Goal: Information Seeking & Learning: Learn about a topic

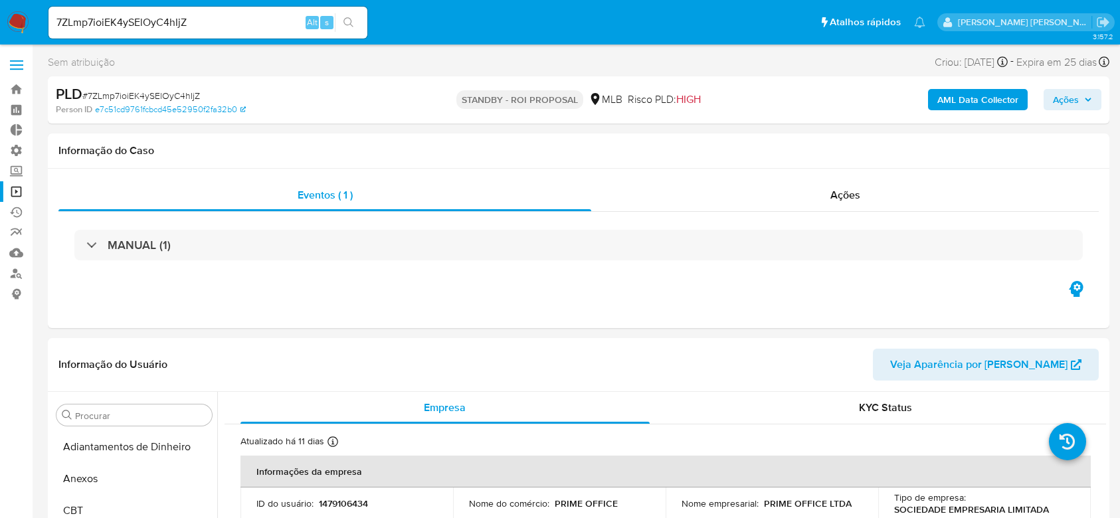
select select "10"
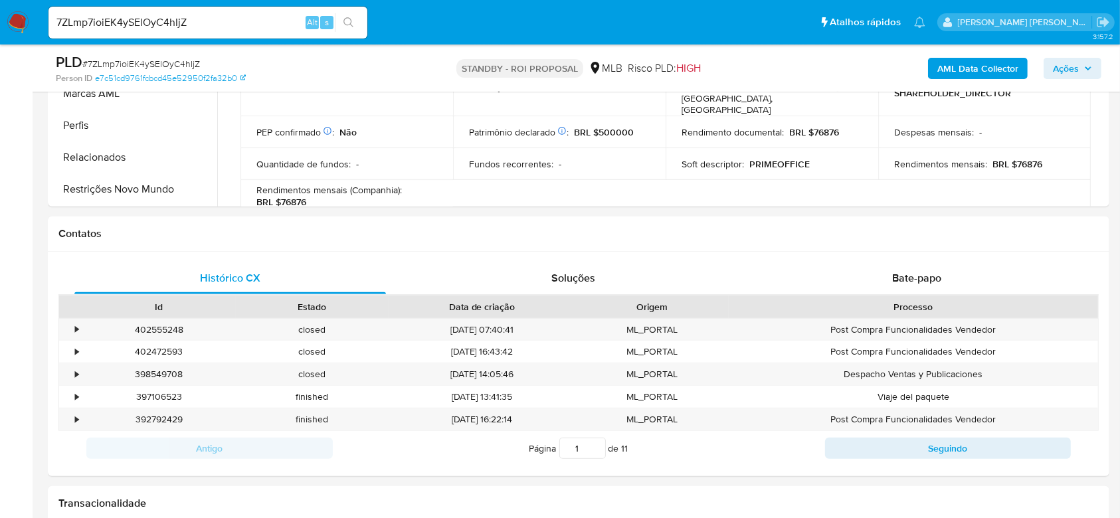
scroll to position [532, 0]
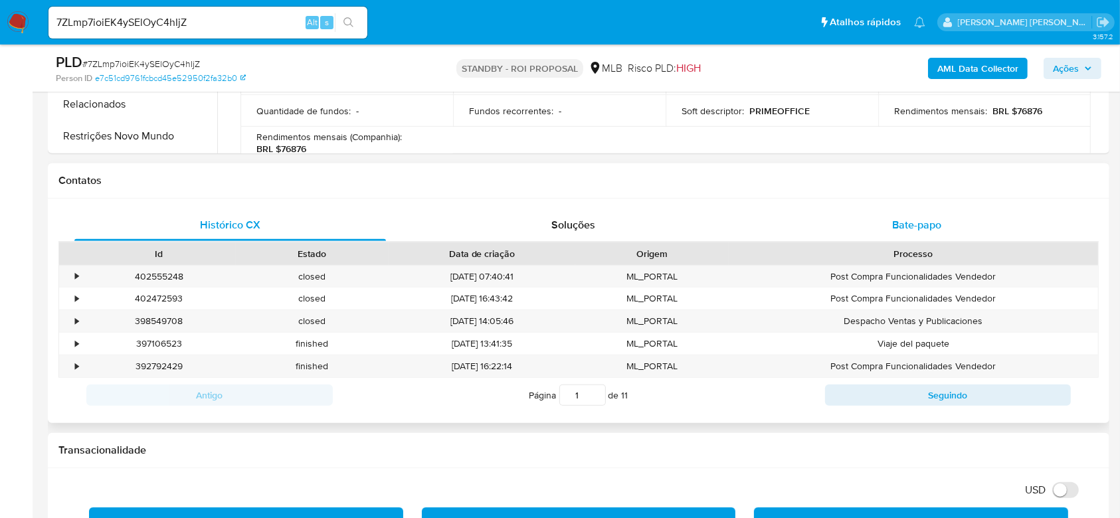
click at [950, 219] on div "Bate-papo" at bounding box center [918, 225] width 312 height 32
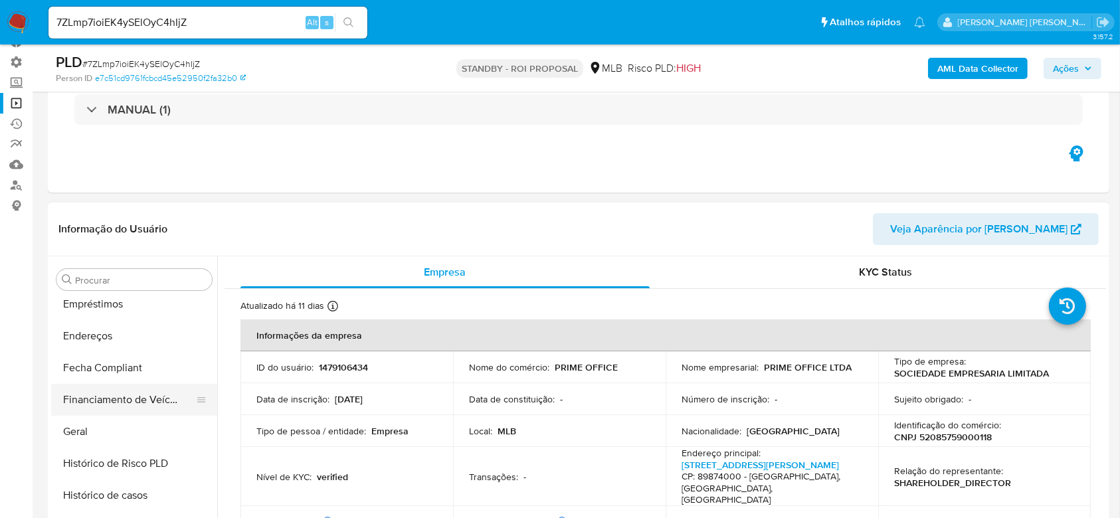
scroll to position [239, 0]
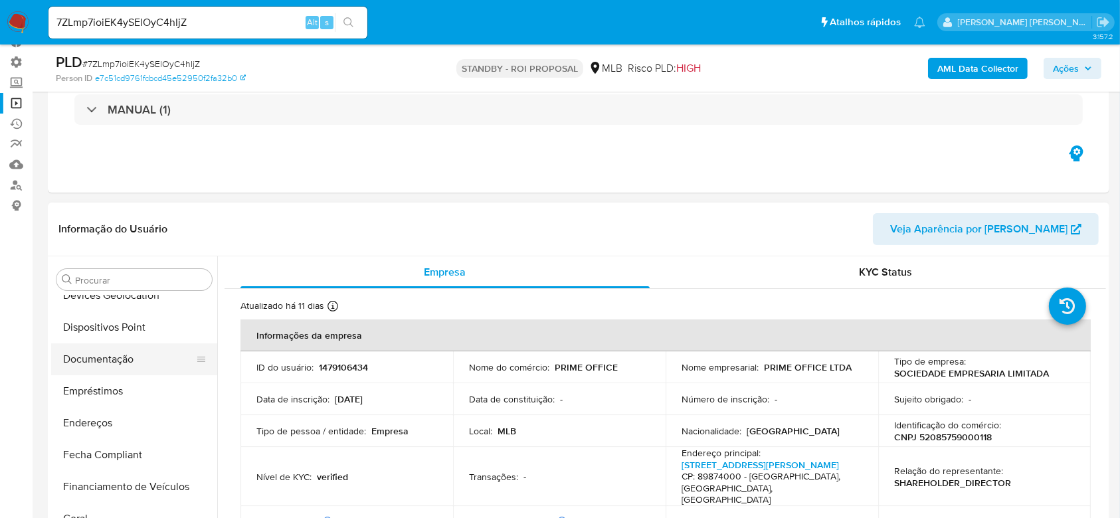
click at [124, 346] on button "Documentação" at bounding box center [128, 360] width 155 height 32
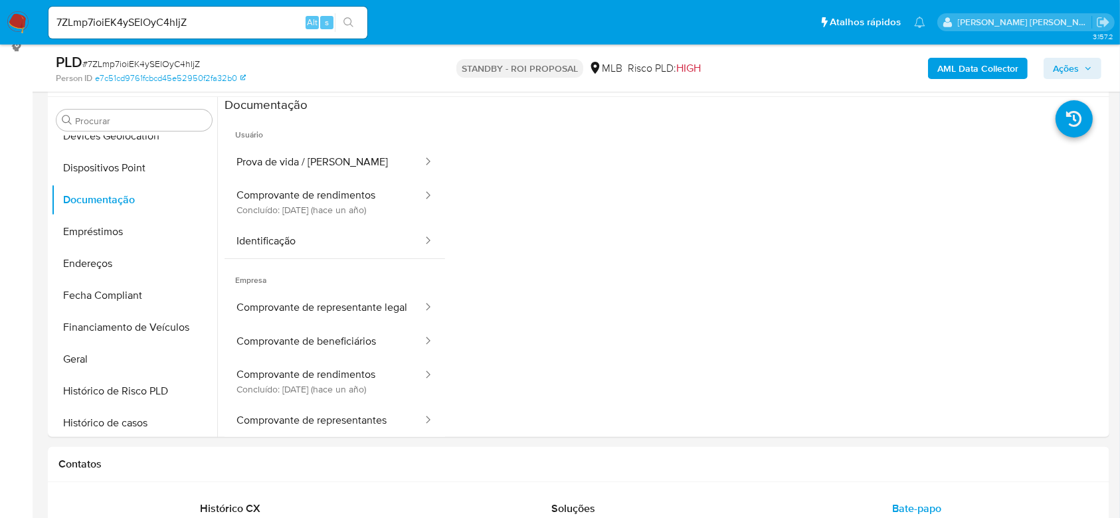
scroll to position [281, 0]
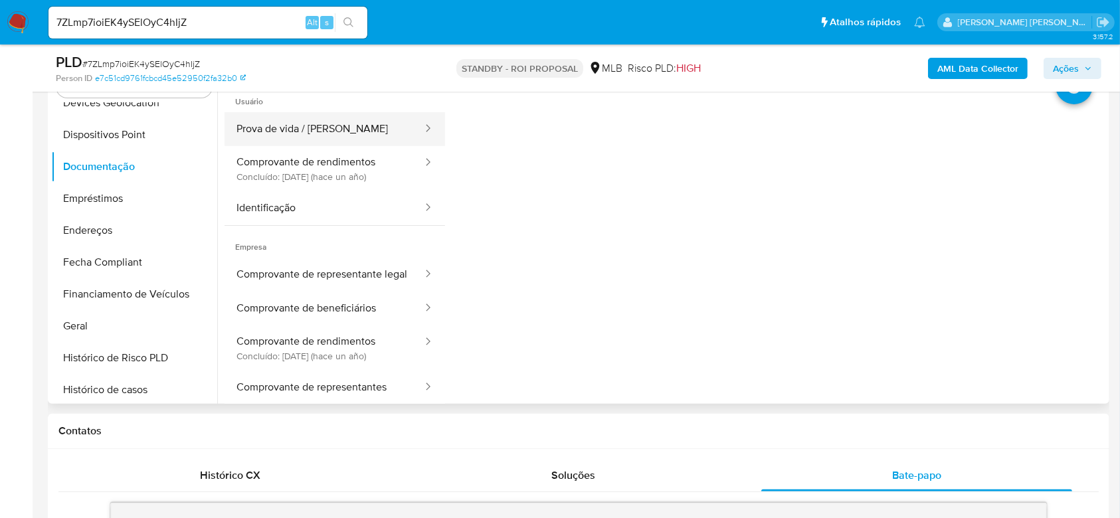
click at [270, 122] on button "Prova de vida / [PERSON_NAME]" at bounding box center [324, 129] width 199 height 34
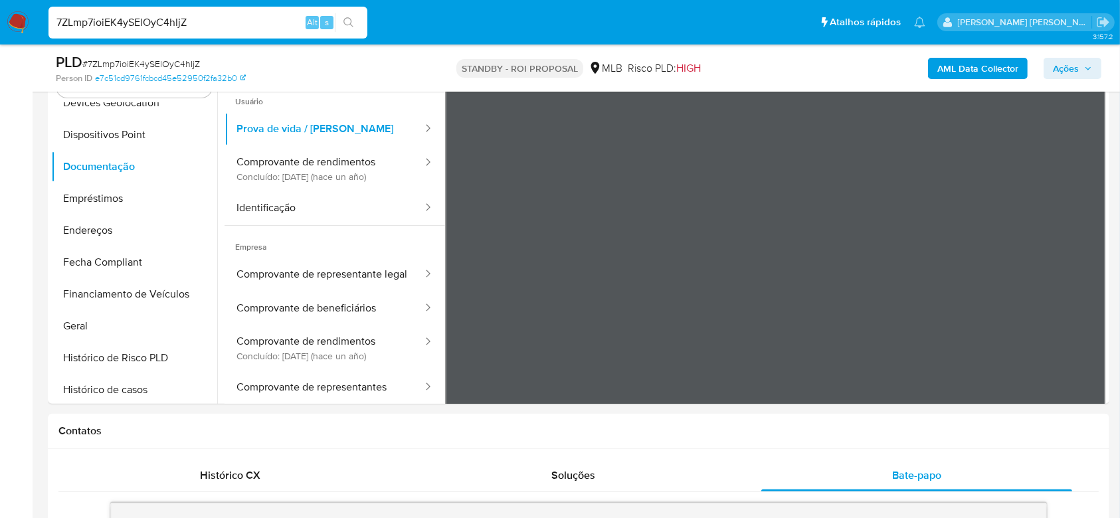
click at [108, 17] on input "7ZLmp7ioiEK4ySElOyC4hIjZ" at bounding box center [208, 22] width 319 height 17
paste input "TnZhUu4kGIw7YkE6TUkXNAZS"
type input "TnZhUu4kGIw7YkE6TUkXNAZS"
click at [359, 27] on button "search-icon" at bounding box center [348, 22] width 27 height 19
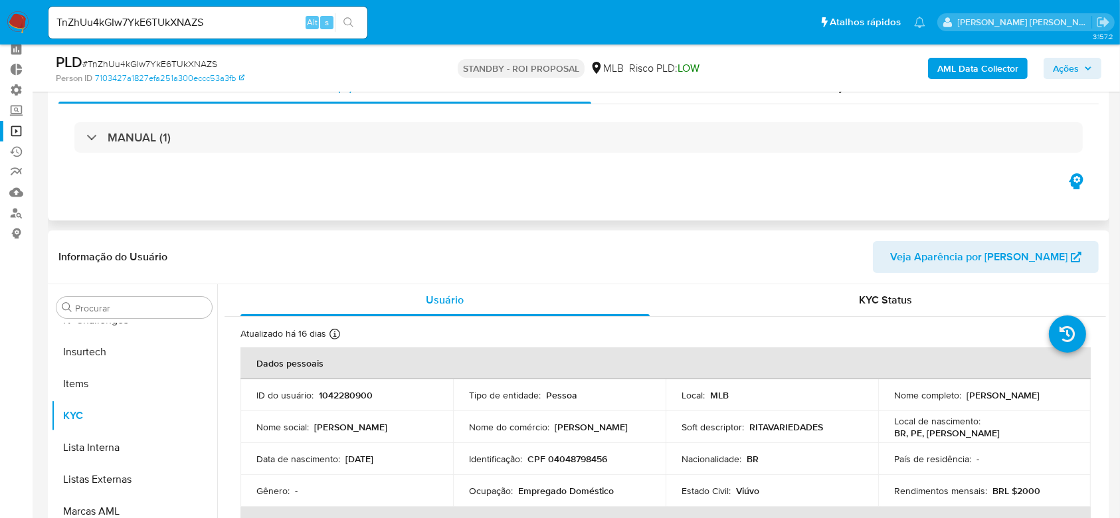
scroll to position [177, 0]
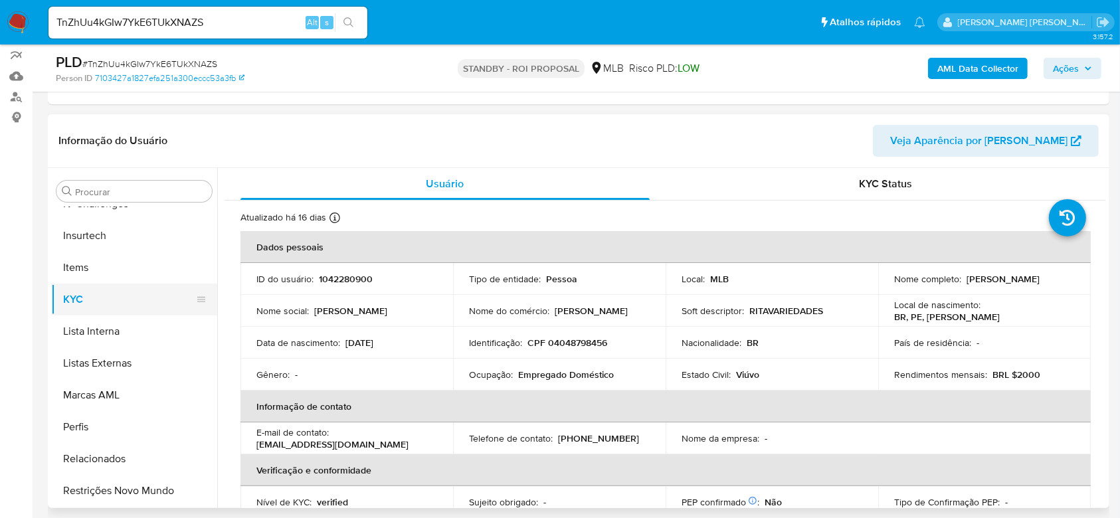
select select "10"
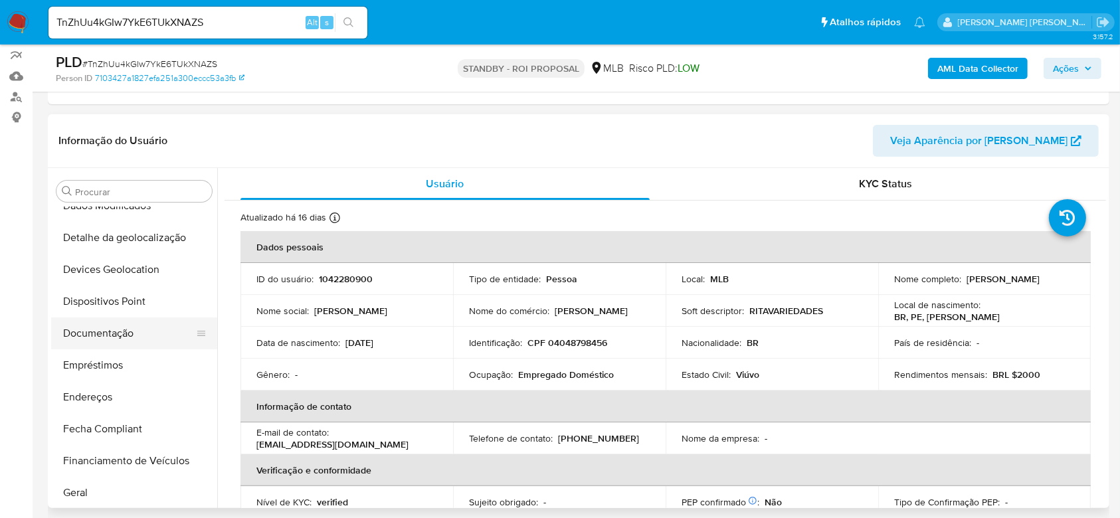
click at [98, 330] on button "Documentação" at bounding box center [128, 334] width 155 height 32
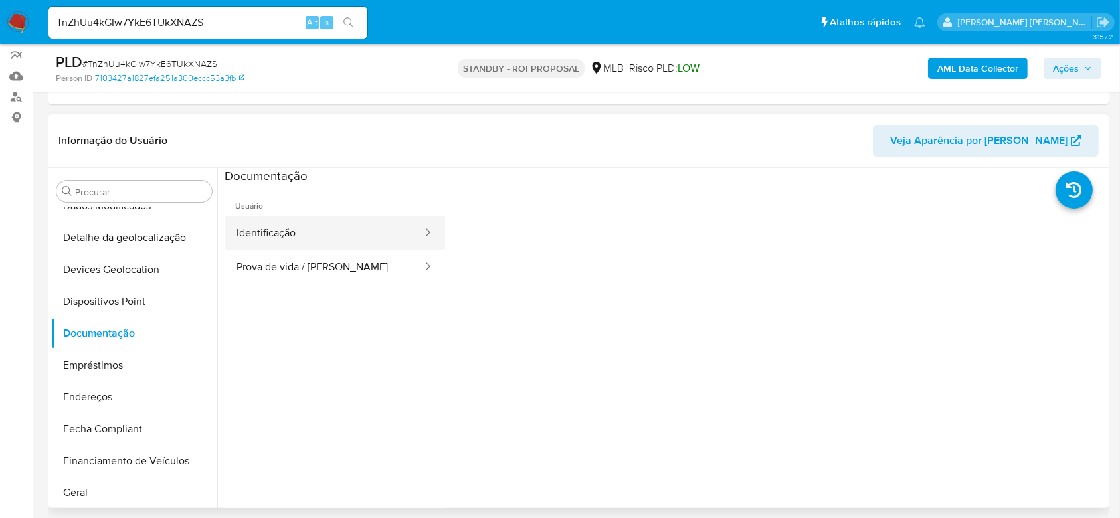
click at [360, 246] on button "Identificação" at bounding box center [324, 234] width 199 height 34
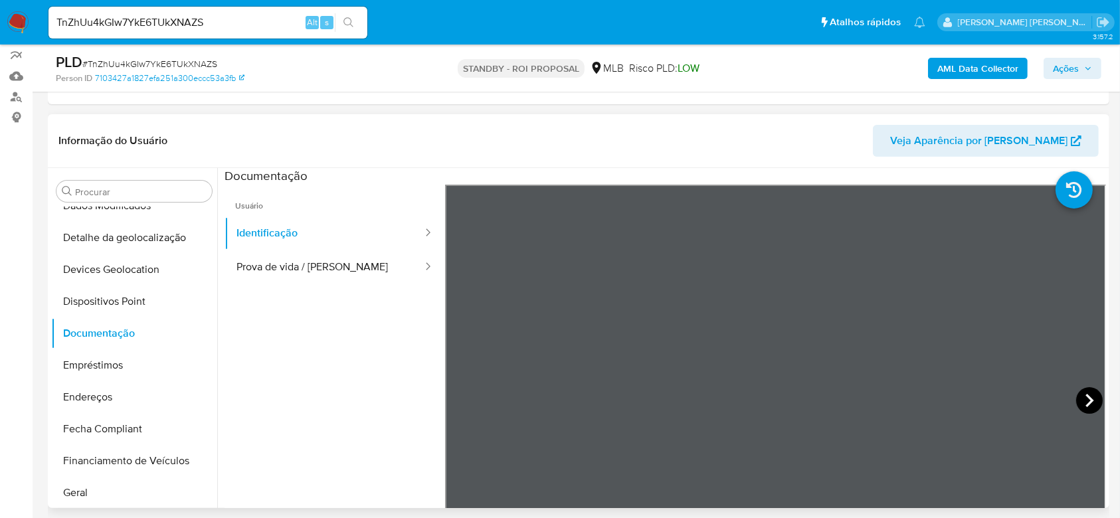
click at [1090, 395] on icon at bounding box center [1090, 400] width 27 height 27
click at [271, 253] on button "Prova de vida / [PERSON_NAME]" at bounding box center [324, 268] width 199 height 34
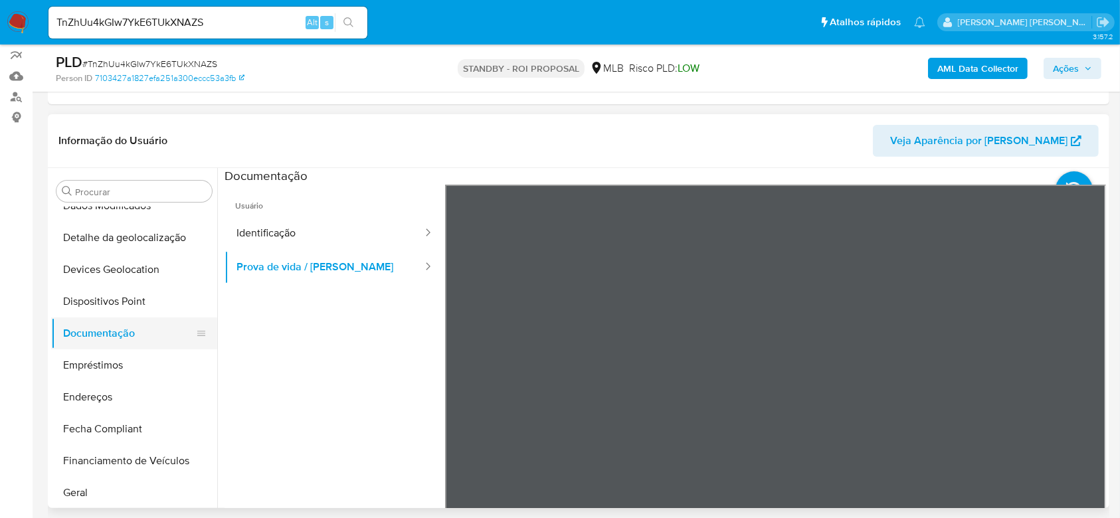
scroll to position [266, 0]
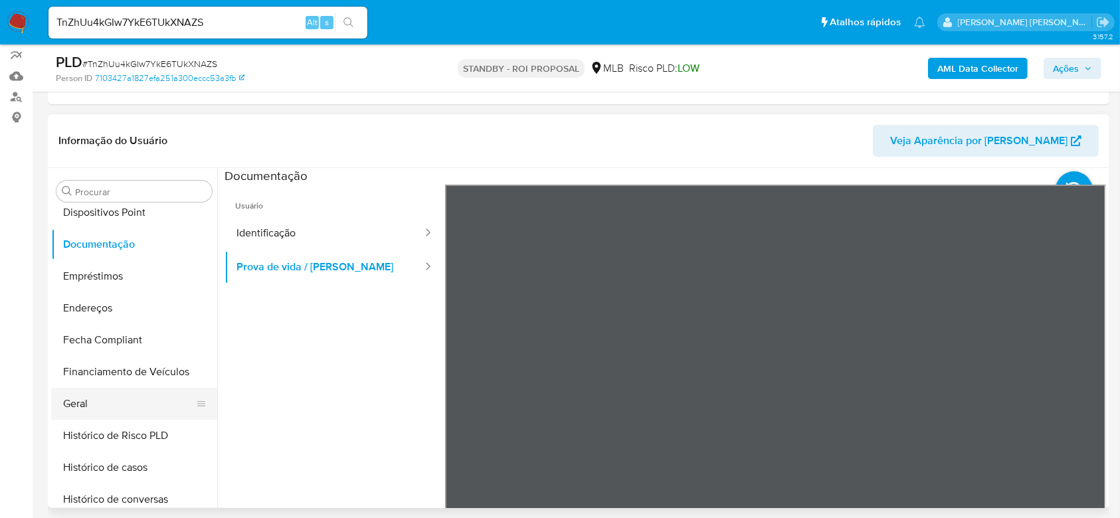
click at [80, 402] on button "Geral" at bounding box center [128, 404] width 155 height 32
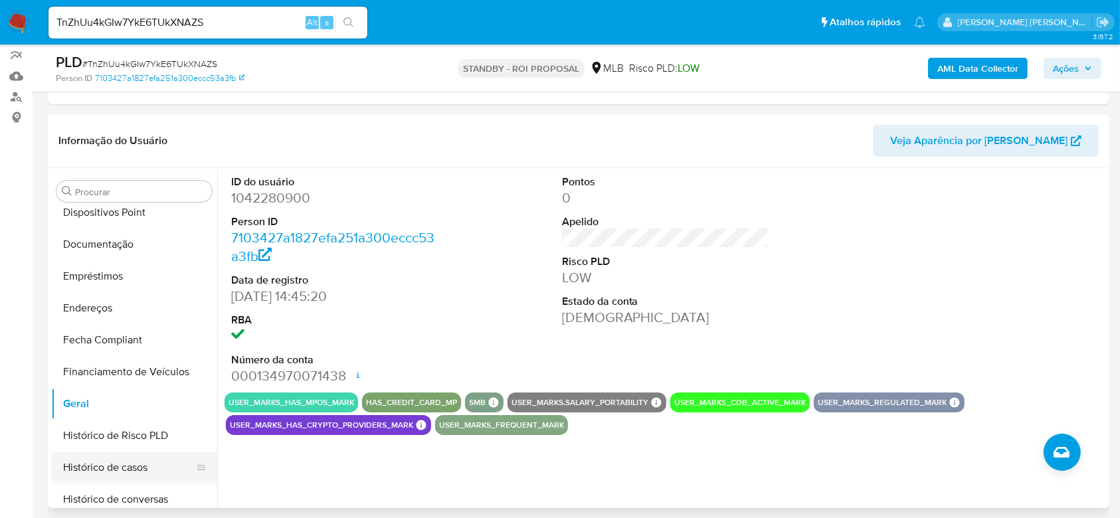
click at [110, 466] on button "Histórico de casos" at bounding box center [128, 468] width 155 height 32
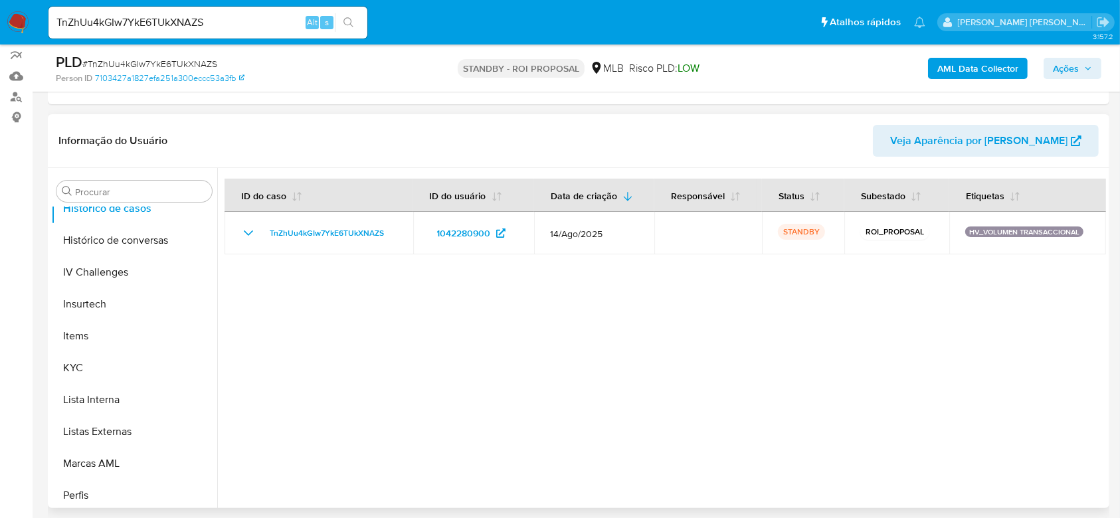
scroll to position [532, 0]
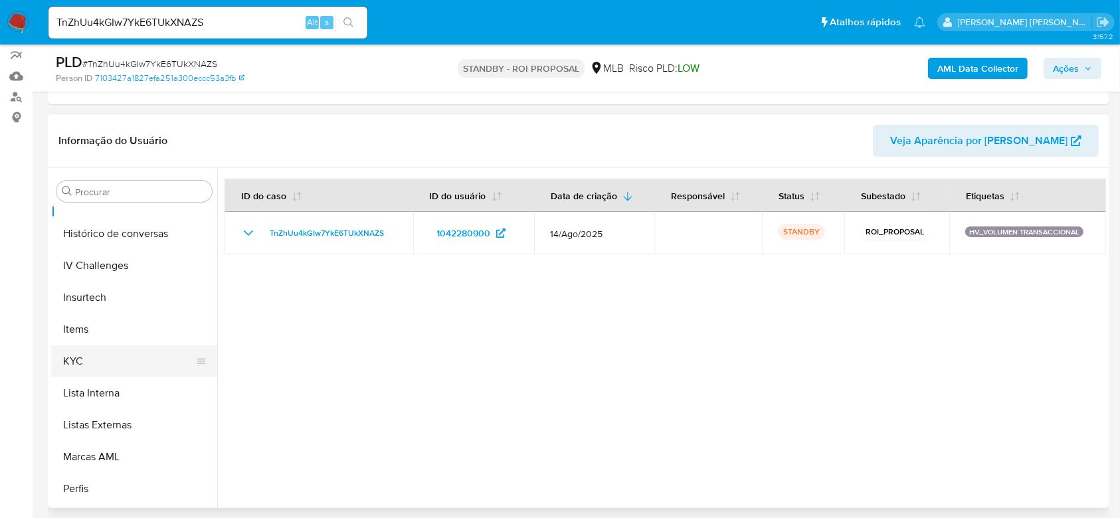
click at [94, 358] on button "KYC" at bounding box center [128, 362] width 155 height 32
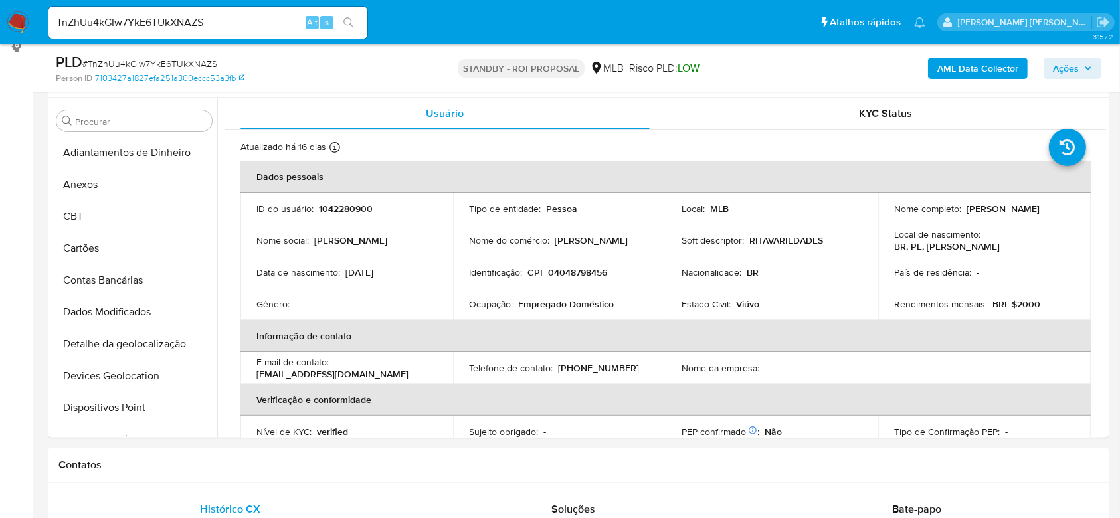
scroll to position [266, 0]
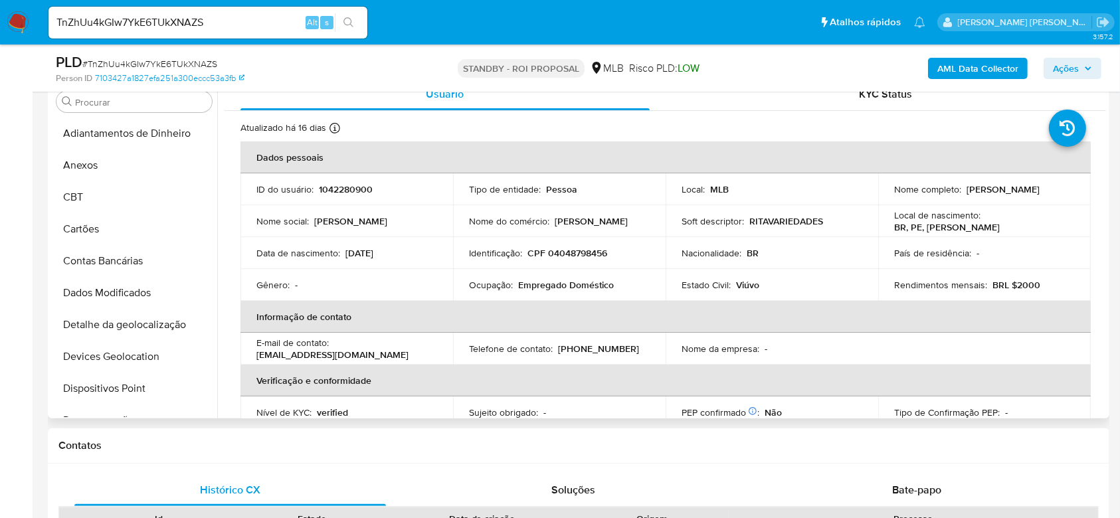
click at [518, 282] on p "Empregado Doméstico" at bounding box center [566, 285] width 96 height 12
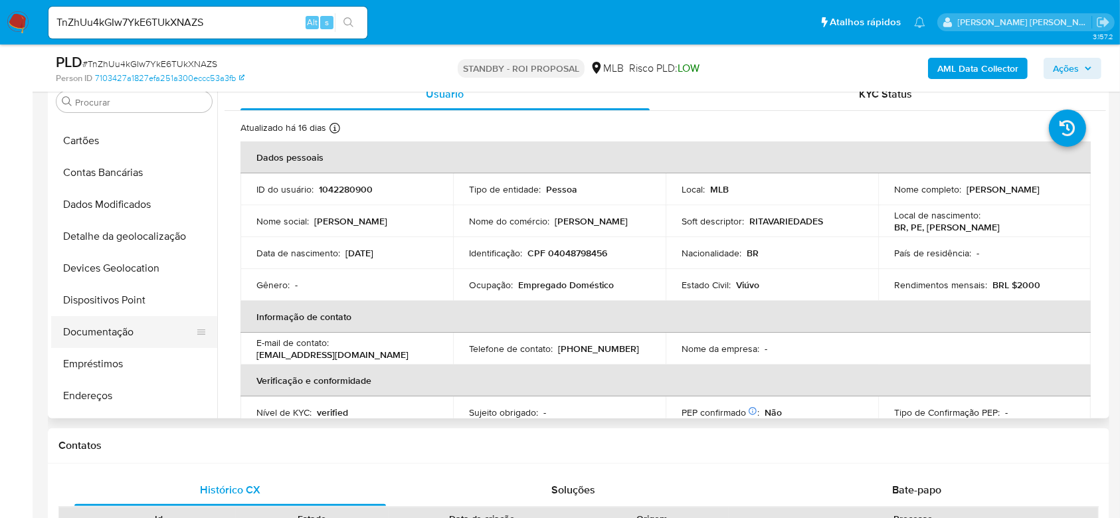
click at [128, 338] on button "Documentação" at bounding box center [128, 332] width 155 height 32
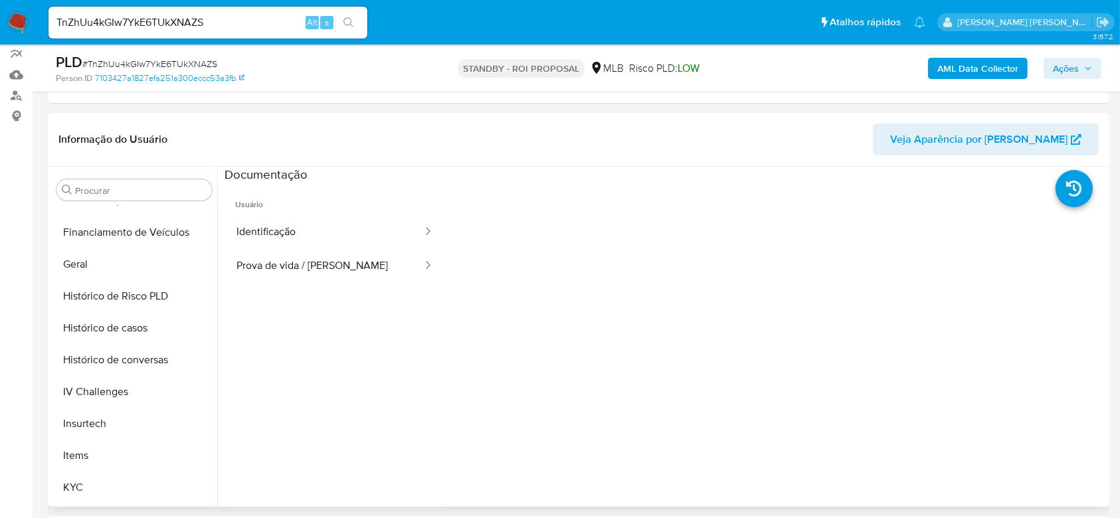
scroll to position [443, 0]
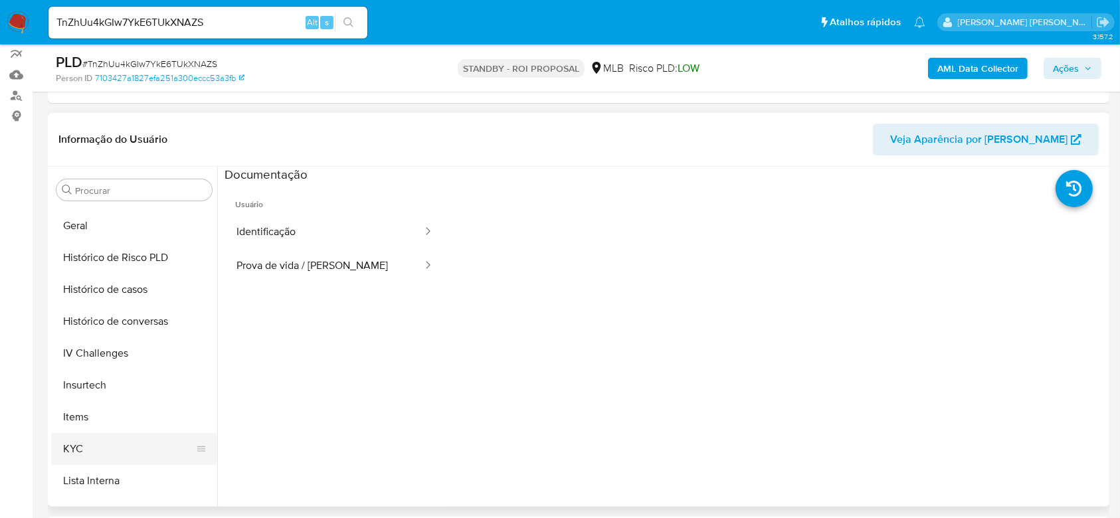
click at [98, 455] on button "KYC" at bounding box center [128, 449] width 155 height 32
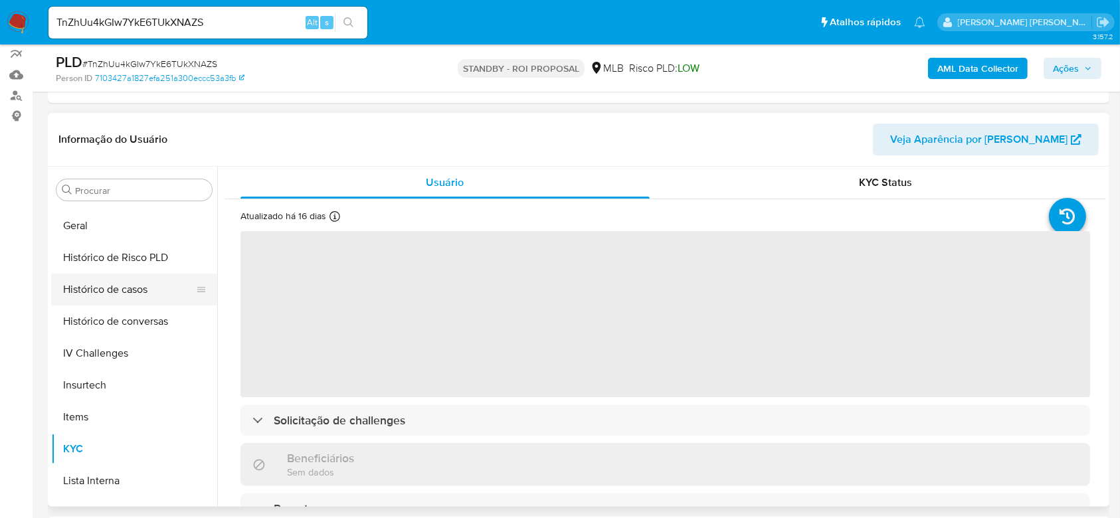
scroll to position [354, 0]
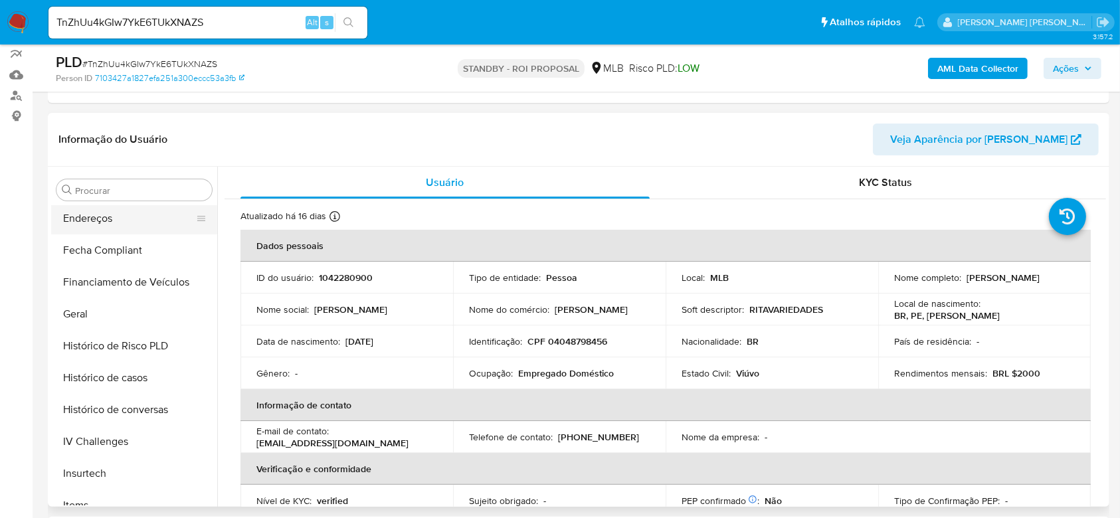
click at [110, 215] on button "Endereços" at bounding box center [128, 219] width 155 height 32
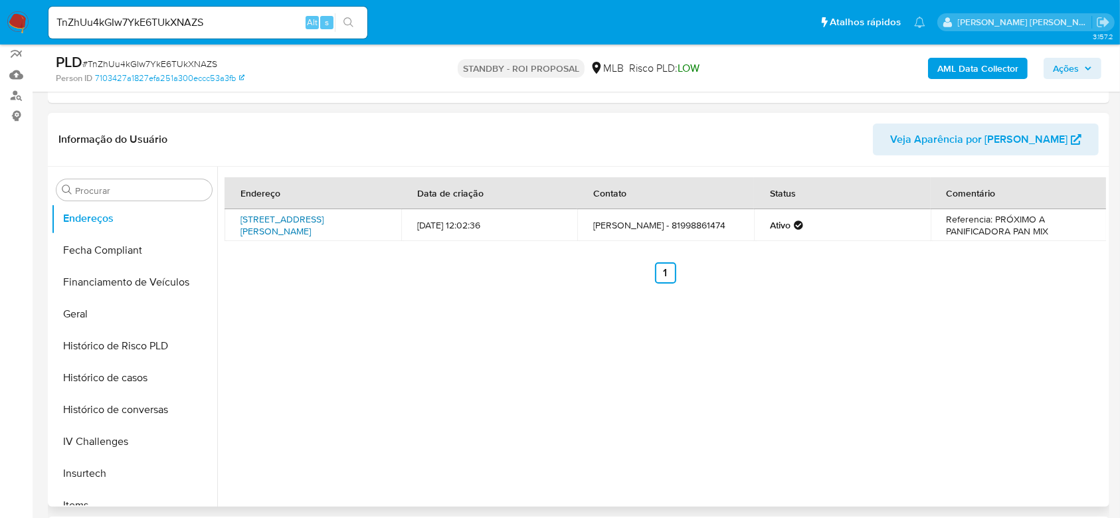
click at [291, 224] on link "[STREET_ADDRESS][PERSON_NAME]" at bounding box center [282, 225] width 83 height 25
